Goal: Find contact information: Find contact information

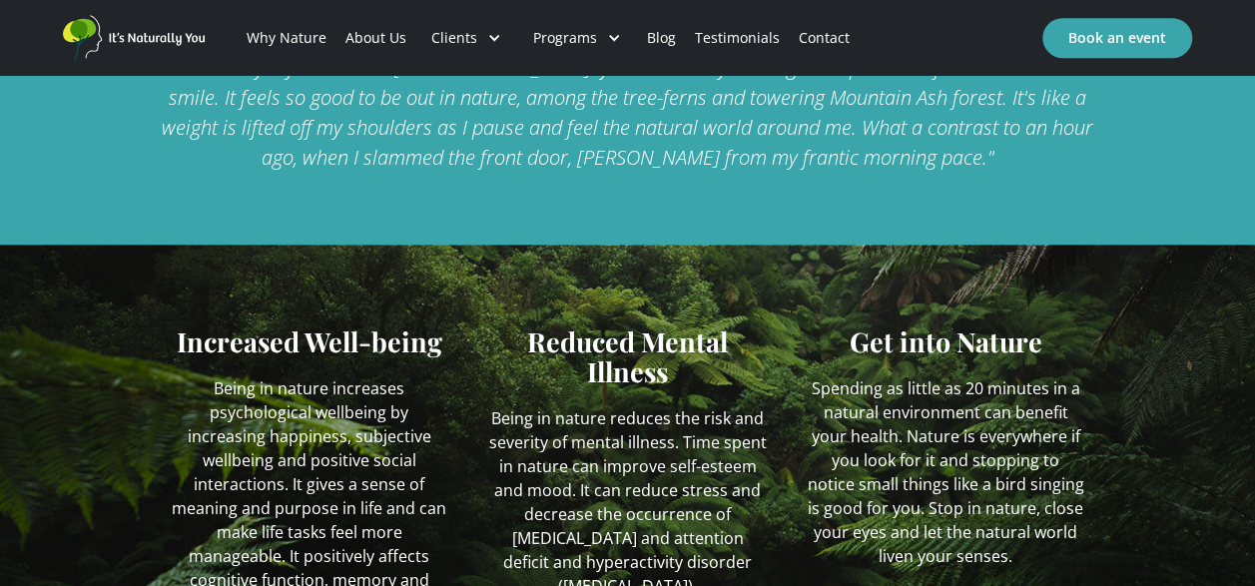
scroll to position [599, 0]
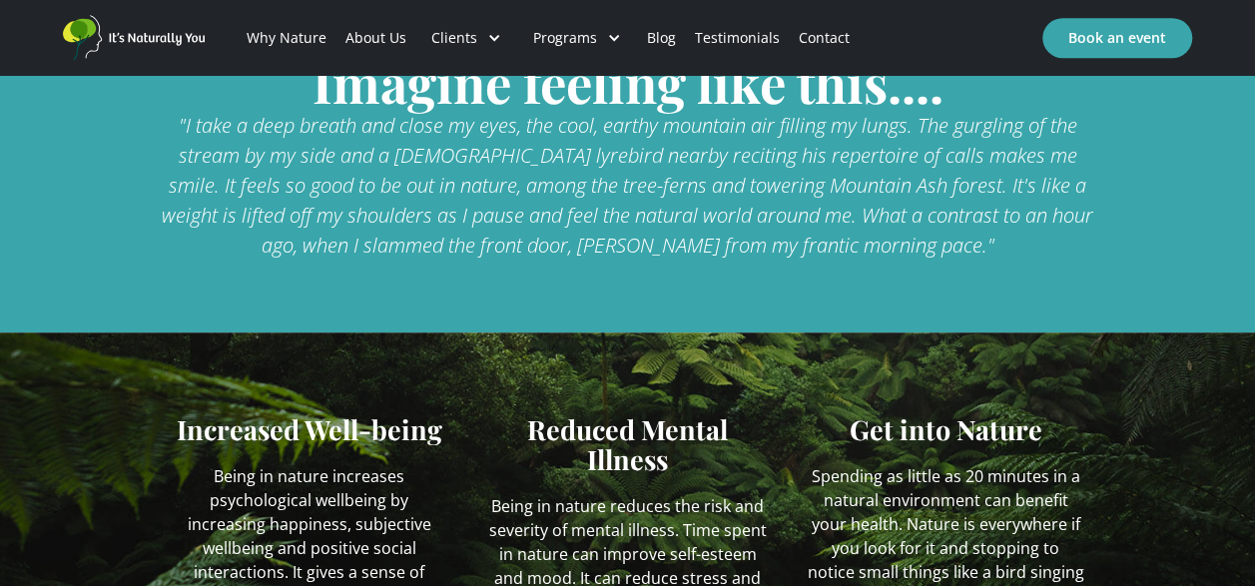
click at [370, 35] on link "About Us" at bounding box center [376, 38] width 80 height 68
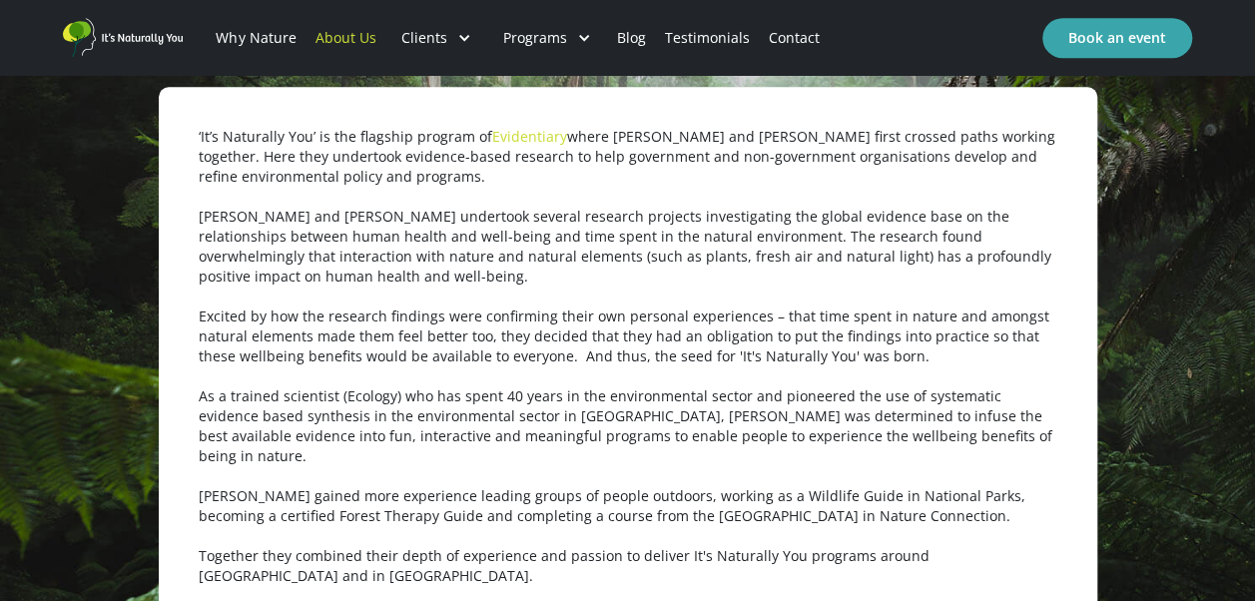
scroll to position [799, 0]
click at [1033, 341] on p "‘It’s Naturally You’ is the flagship program of Evidentiary where Rob and Emma …" at bounding box center [628, 355] width 859 height 459
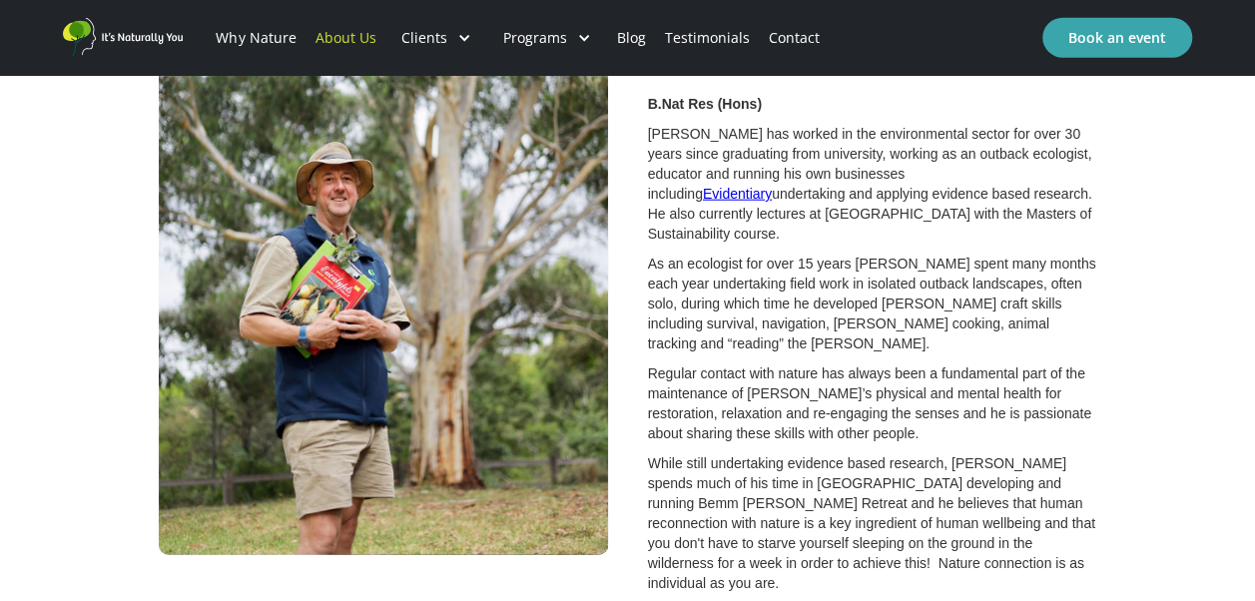
scroll to position [1520, 0]
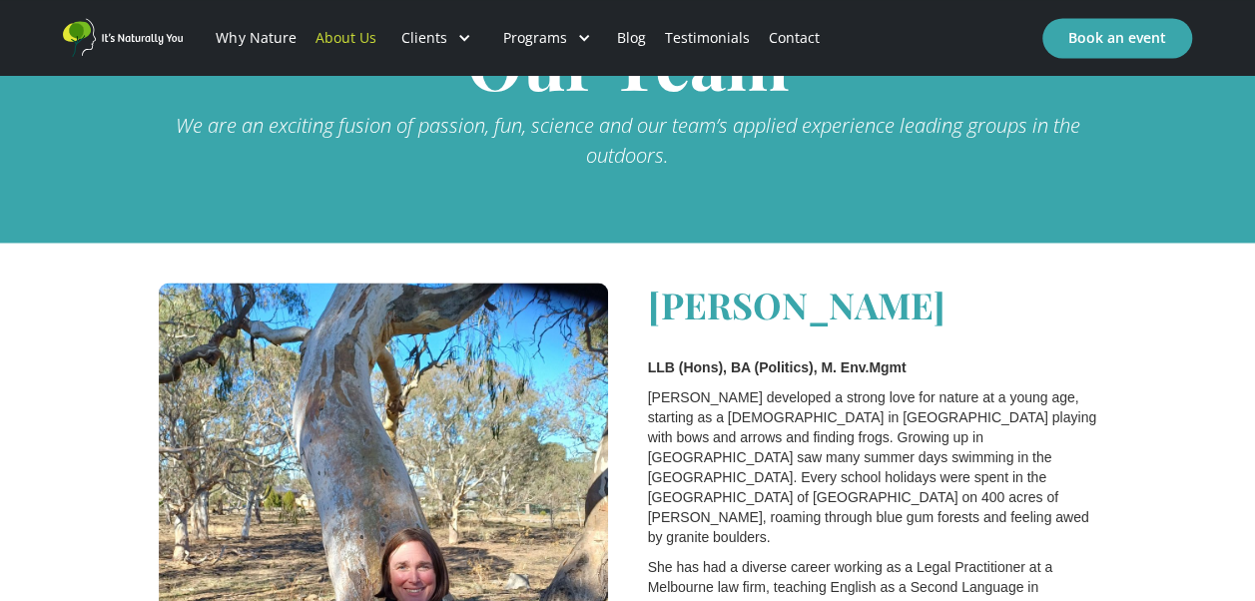
click at [785, 44] on link "Contact" at bounding box center [795, 38] width 70 height 68
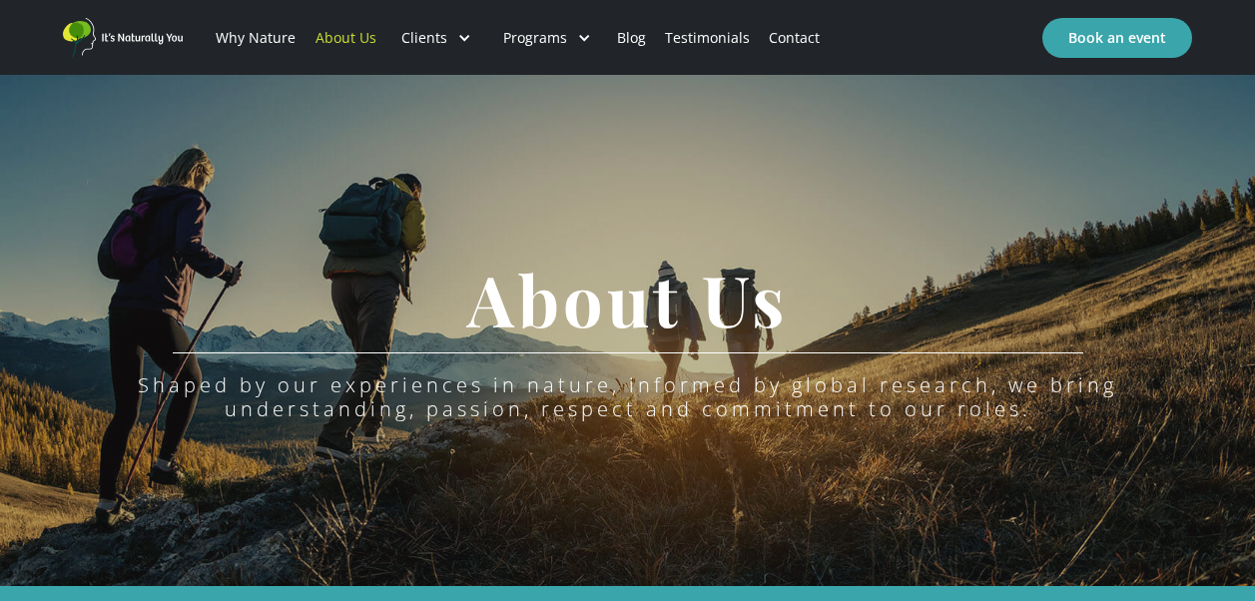
scroll to position [1520, 0]
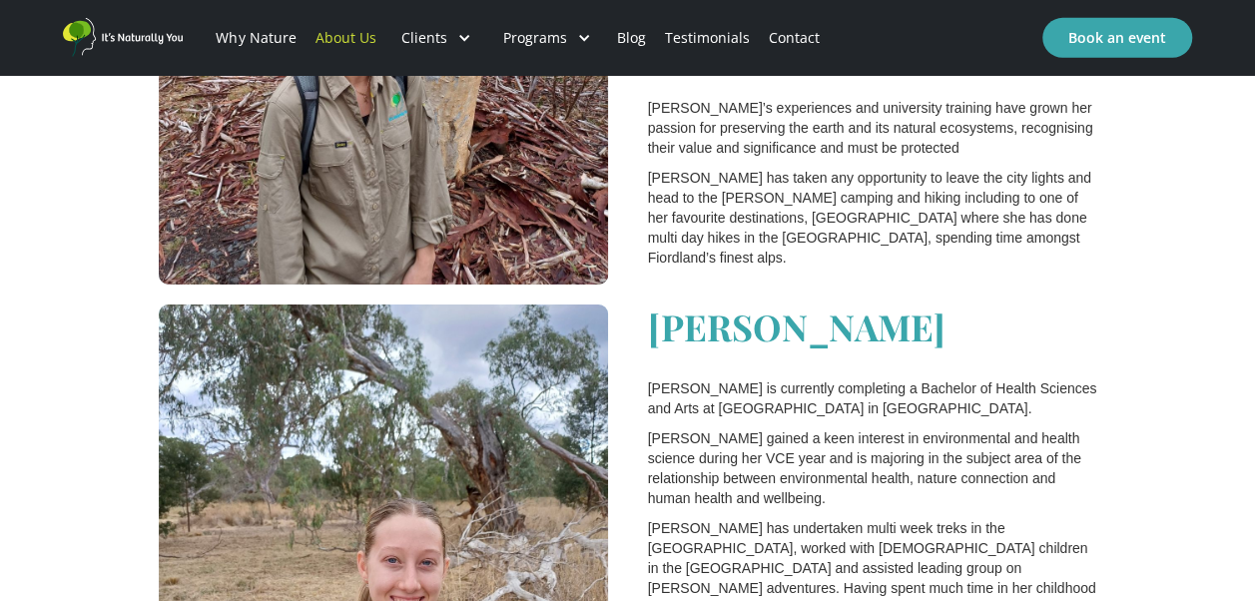
scroll to position [3518, 0]
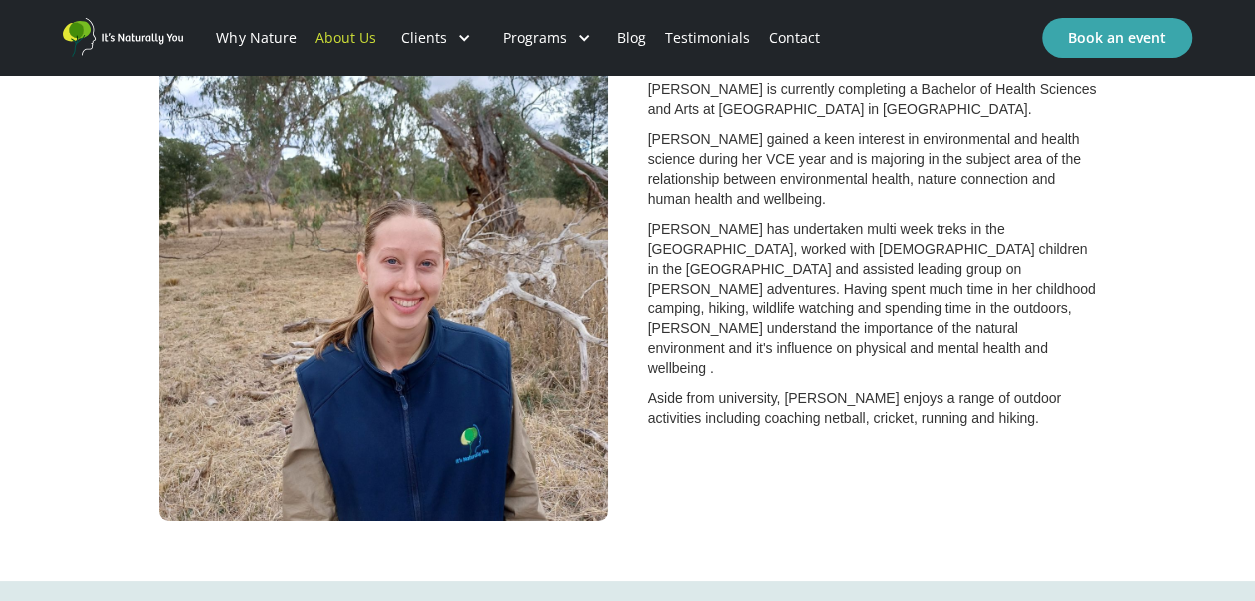
click at [1015, 408] on div "[PERSON_NAME] is currently completing a Bachelor of Health Sciences and Arts at…" at bounding box center [628, 273] width 939 height 536
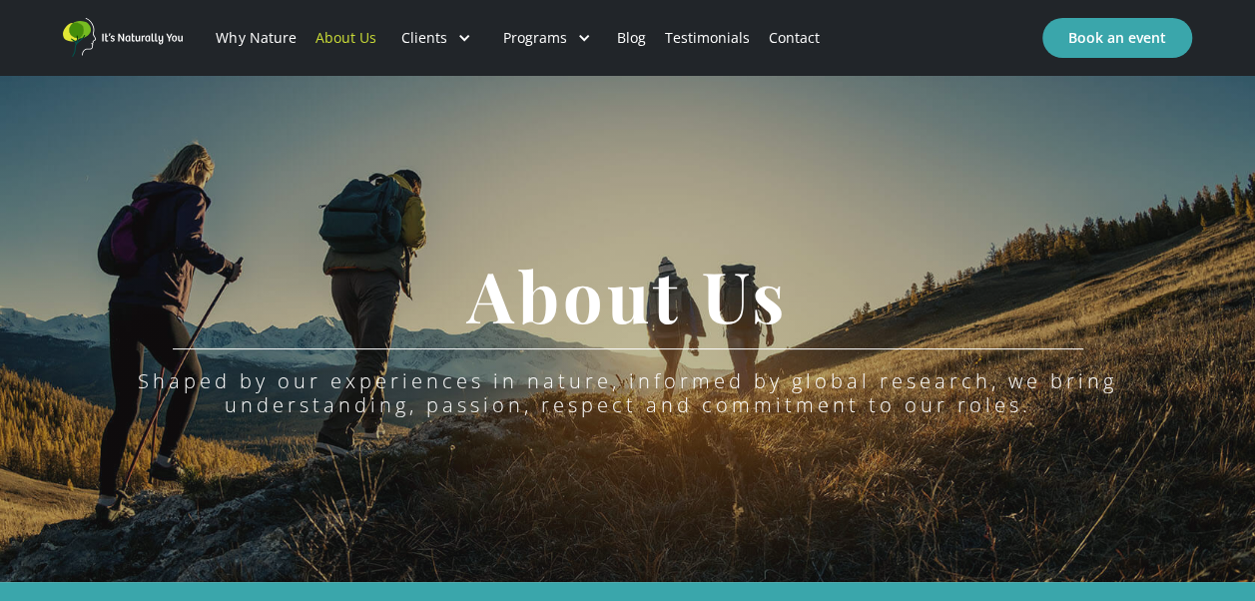
scroll to position [0, 0]
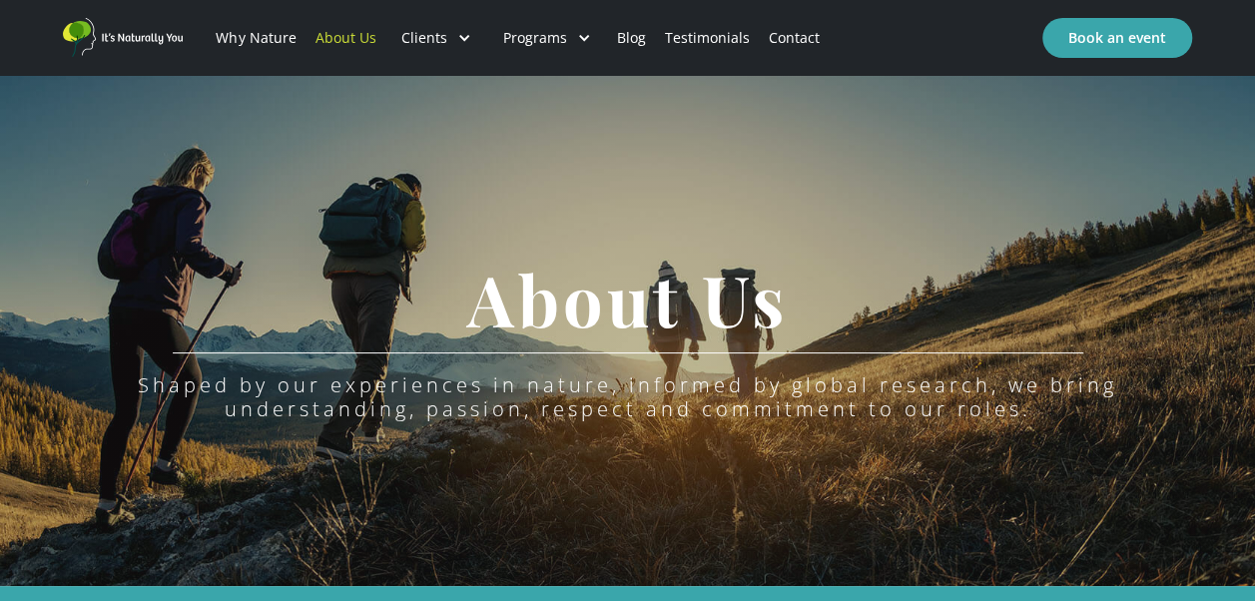
click at [789, 40] on link "Contact" at bounding box center [795, 38] width 70 height 68
